Goal: Entertainment & Leisure: Browse casually

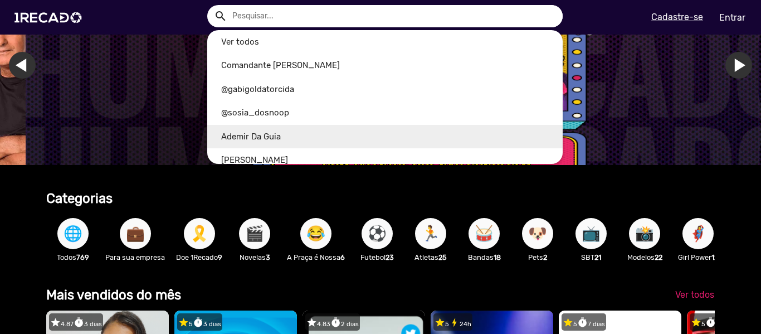
scroll to position [0, 2259]
click at [354, 139] on link "Ademir Da Guia" at bounding box center [385, 137] width 356 height 24
type input "Ademir Da Guia"
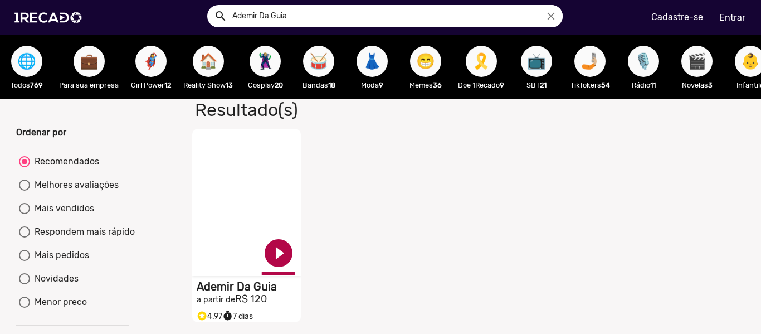
click at [262, 263] on link "play_circle_filled" at bounding box center [278, 252] width 33 height 33
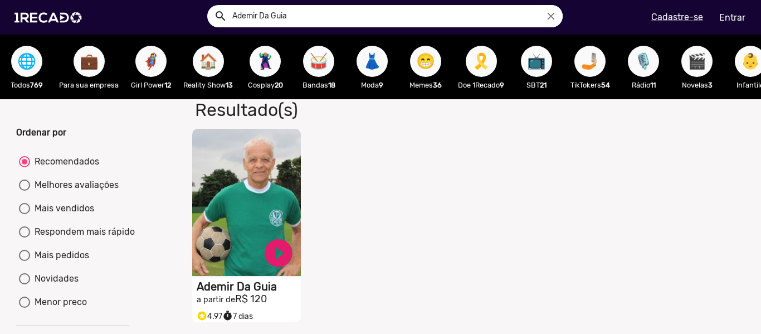
click at [746, 71] on span "👶" at bounding box center [750, 61] width 19 height 31
